Goal: Information Seeking & Learning: Find specific fact

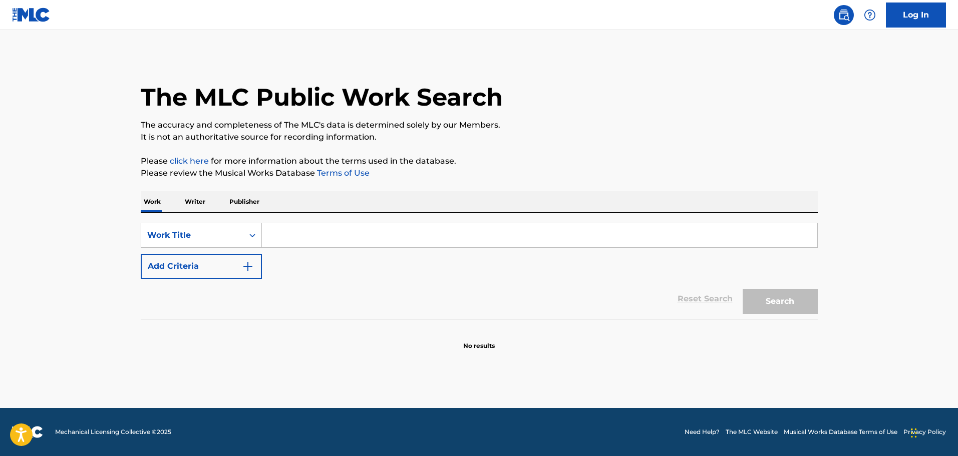
click at [323, 227] on input "Search Form" at bounding box center [539, 235] width 555 height 24
click at [322, 236] on input "b" at bounding box center [539, 235] width 555 height 24
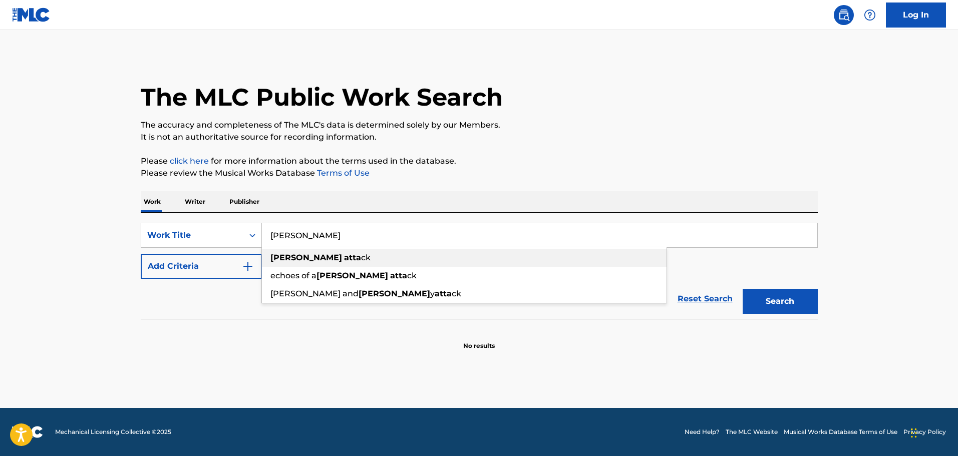
click at [323, 255] on div "[PERSON_NAME] [PERSON_NAME]" at bounding box center [464, 258] width 404 height 18
type input "[PERSON_NAME] attack"
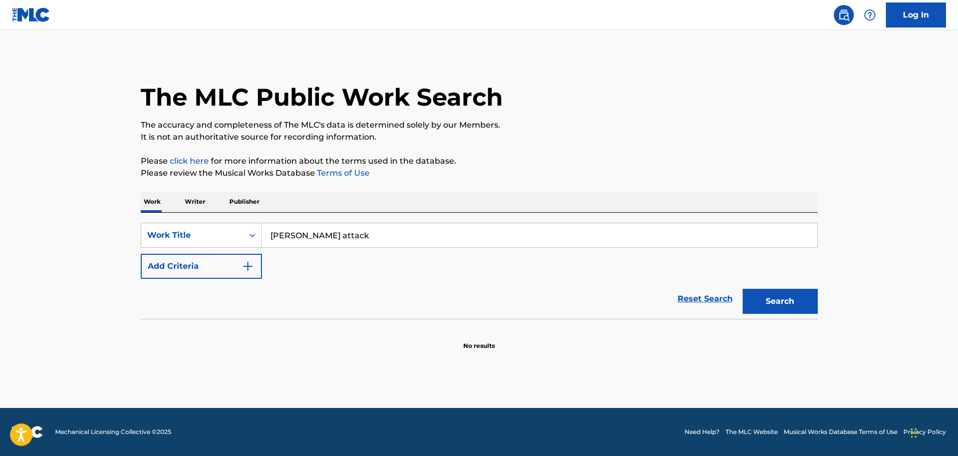
click at [793, 300] on button "Search" at bounding box center [779, 301] width 75 height 25
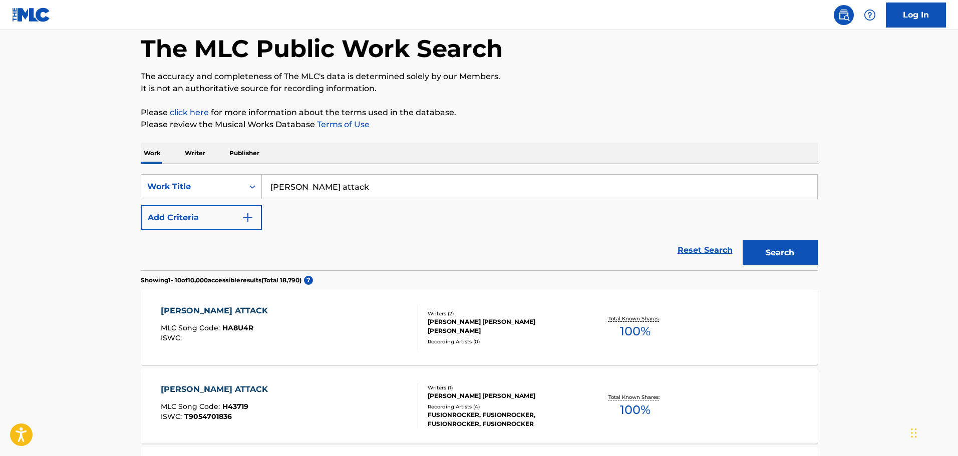
scroll to position [50, 0]
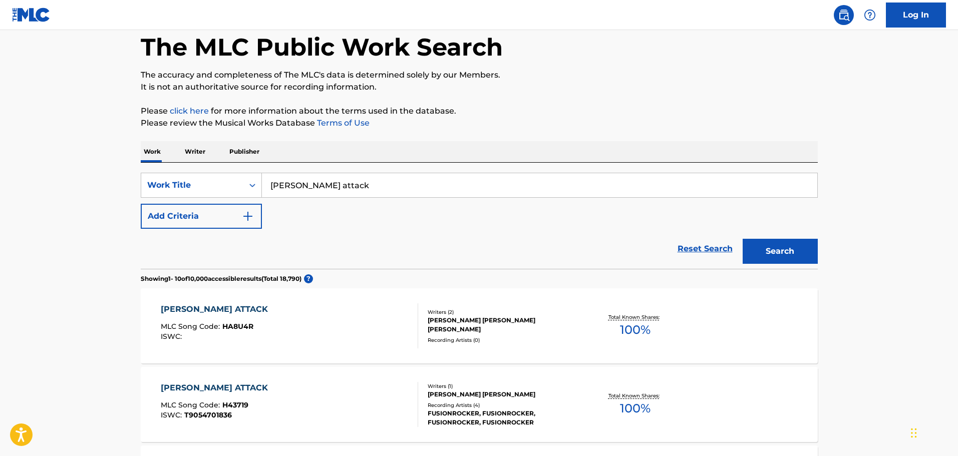
click at [247, 216] on img "Search Form" at bounding box center [248, 216] width 12 height 12
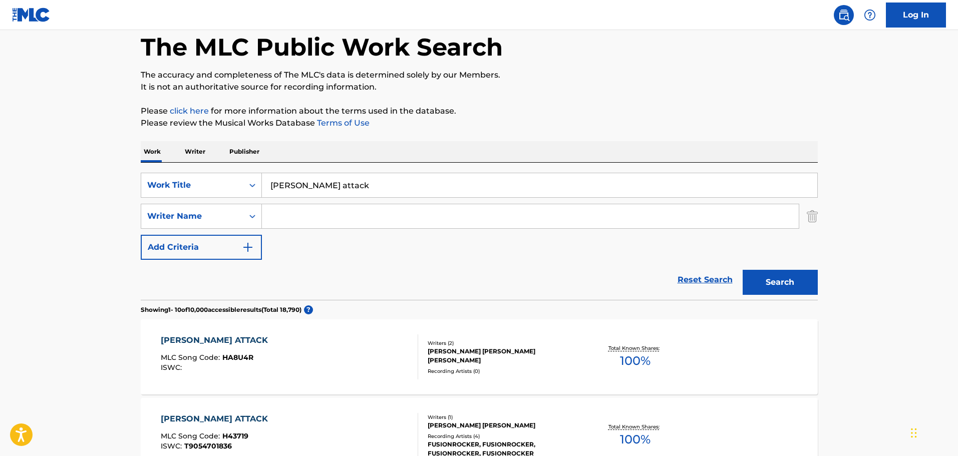
click at [302, 214] on input "Search Form" at bounding box center [530, 216] width 537 height 24
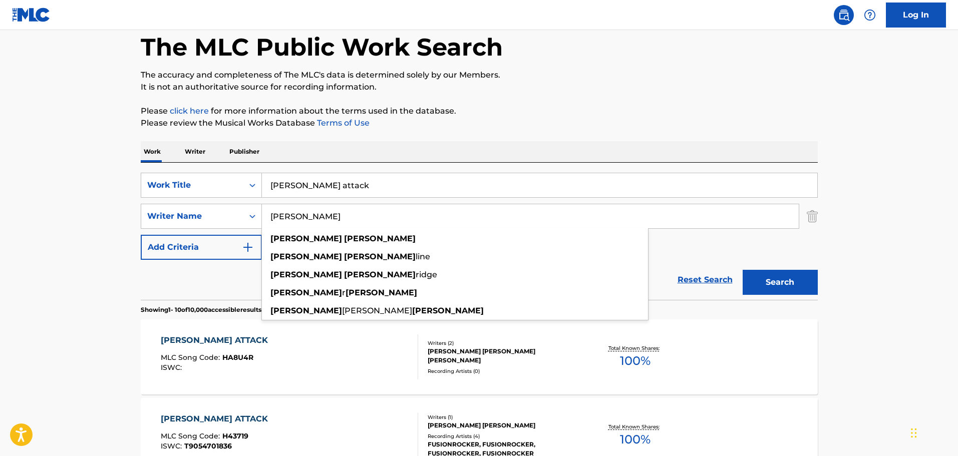
type input "[PERSON_NAME]"
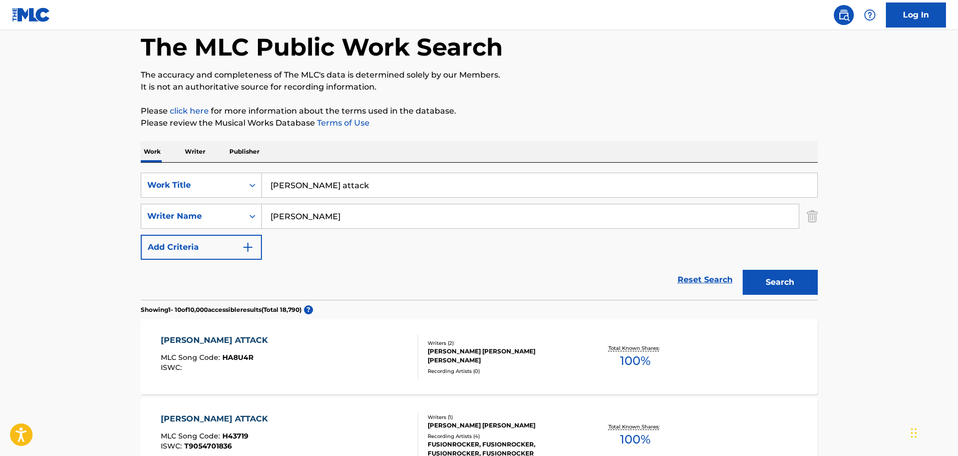
click at [747, 271] on button "Search" at bounding box center [779, 282] width 75 height 25
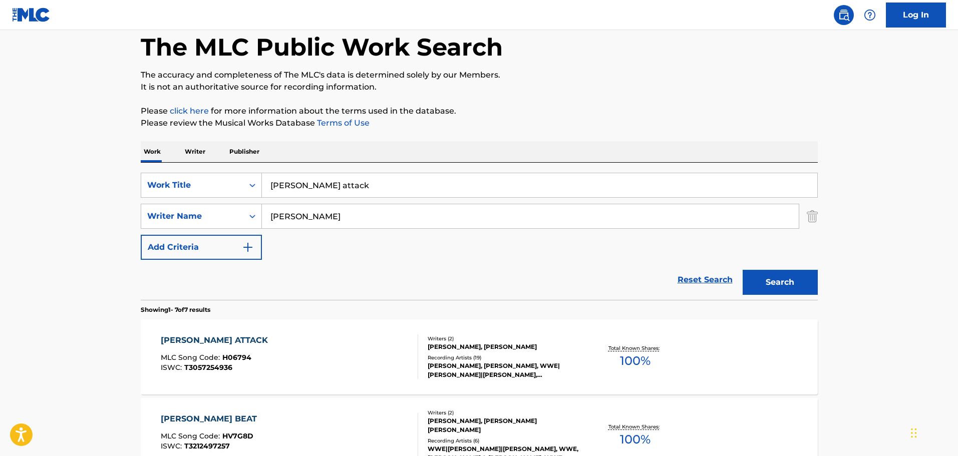
click at [327, 362] on div "[PERSON_NAME] ATTACK MLC Song Code : H06794 ISWC : T3057254936" at bounding box center [289, 356] width 257 height 45
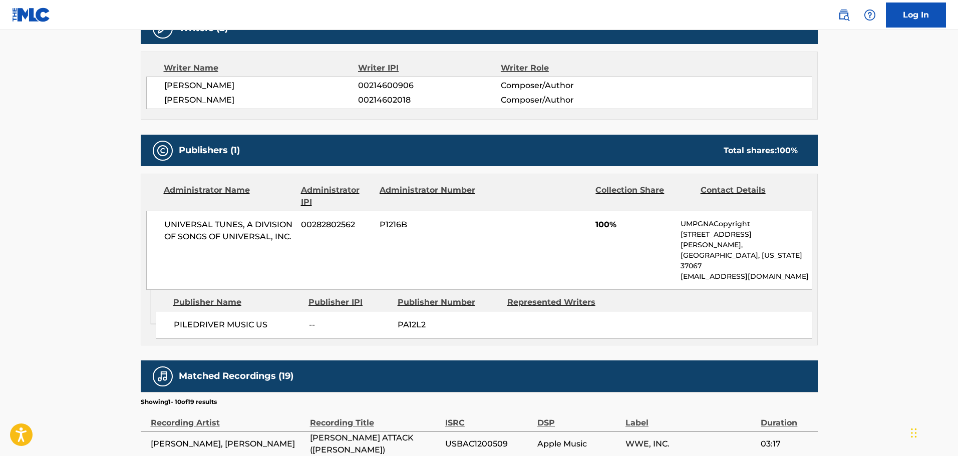
scroll to position [200, 0]
